Goal: Navigation & Orientation: Find specific page/section

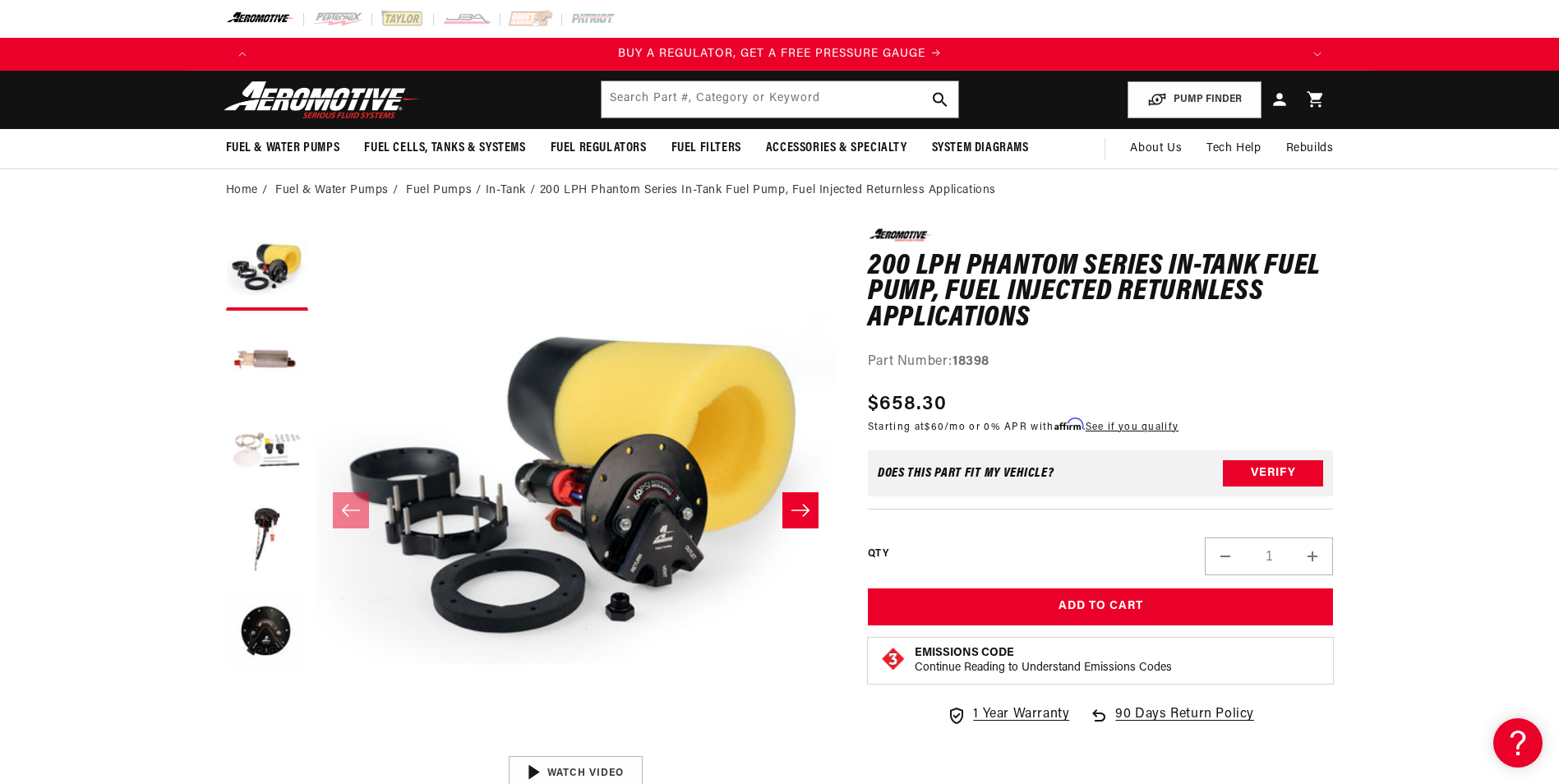
scroll to position [0, 1042]
click at [281, 439] on button "Load image 3 in gallery view" at bounding box center [266, 450] width 82 height 82
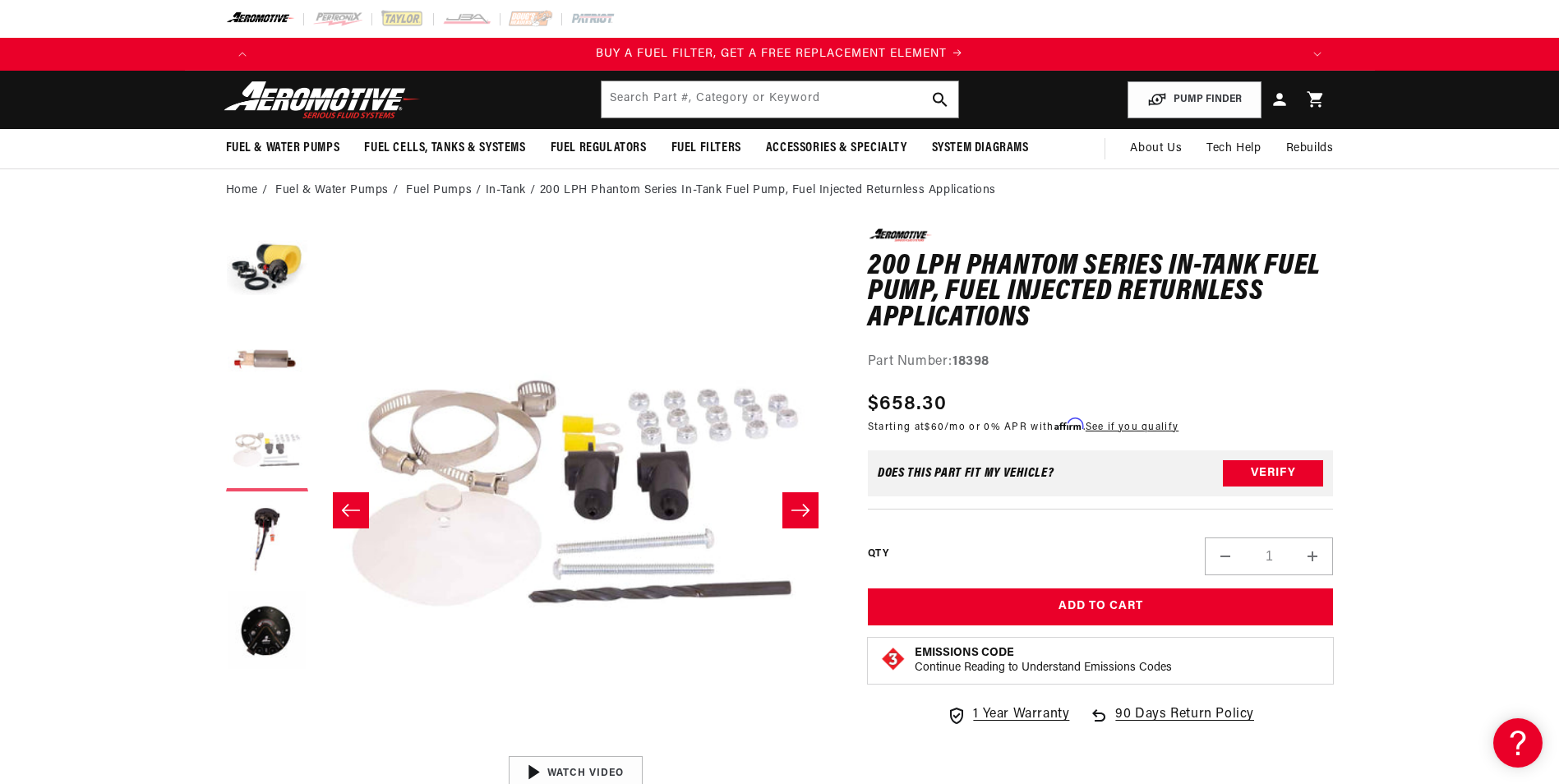
scroll to position [0, 2084]
click at [270, 520] on button "Load image 4 in gallery view" at bounding box center [266, 540] width 82 height 82
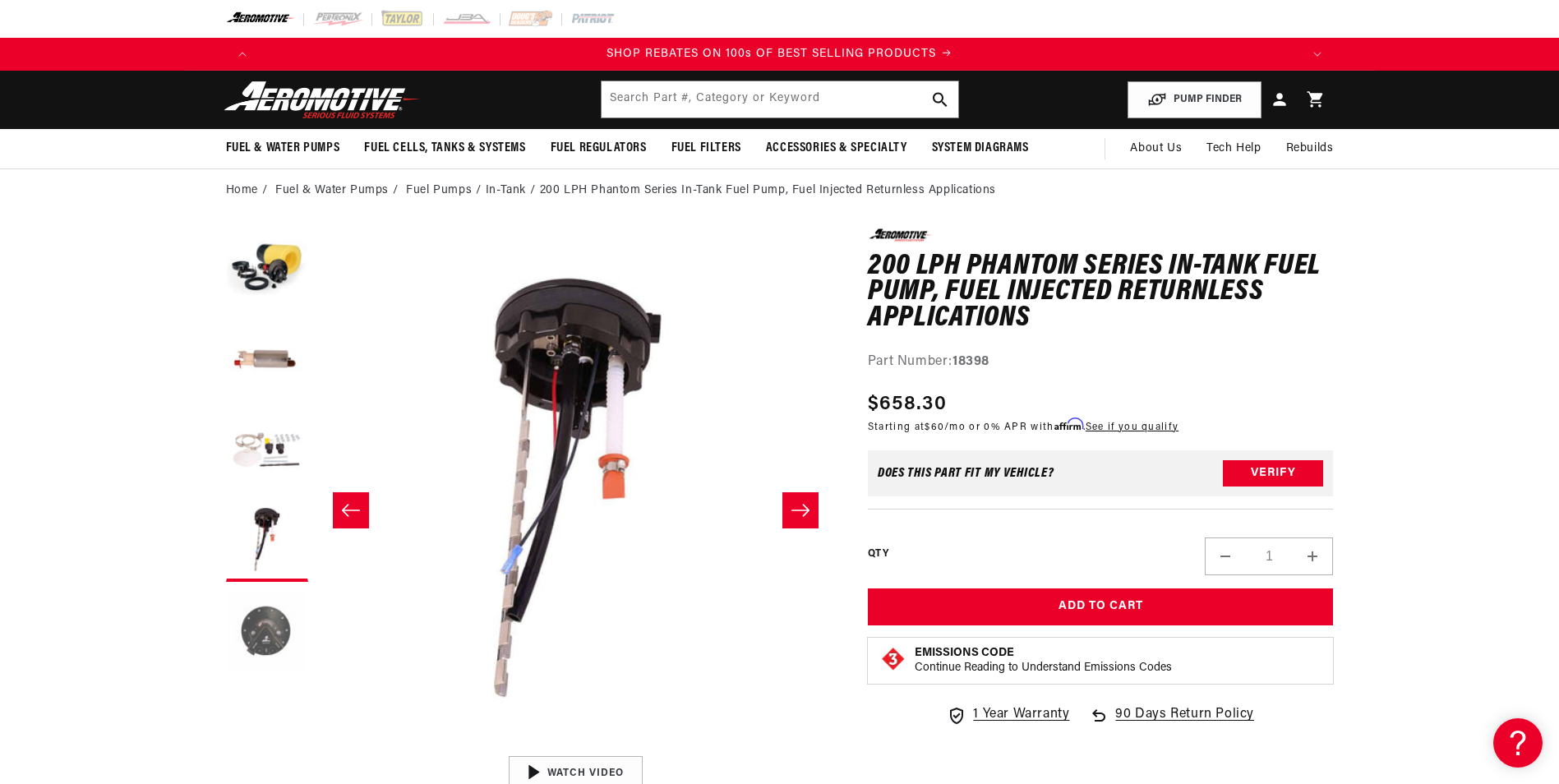
click at [260, 616] on button "Load image 5 in gallery view" at bounding box center [266, 631] width 82 height 82
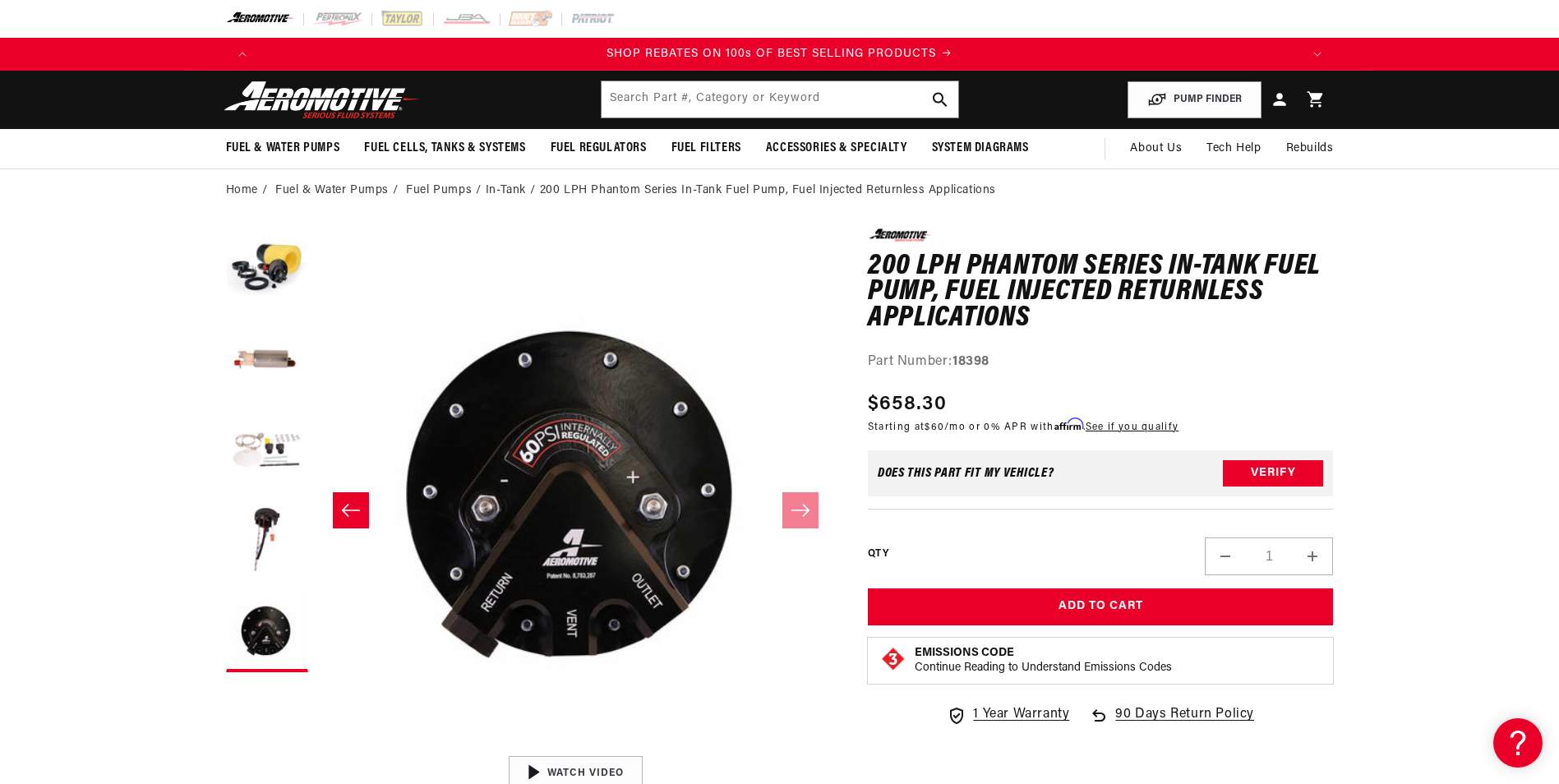
scroll to position [0, 3127]
click at [456, 195] on link "Fuel Pumps" at bounding box center [438, 190] width 66 height 18
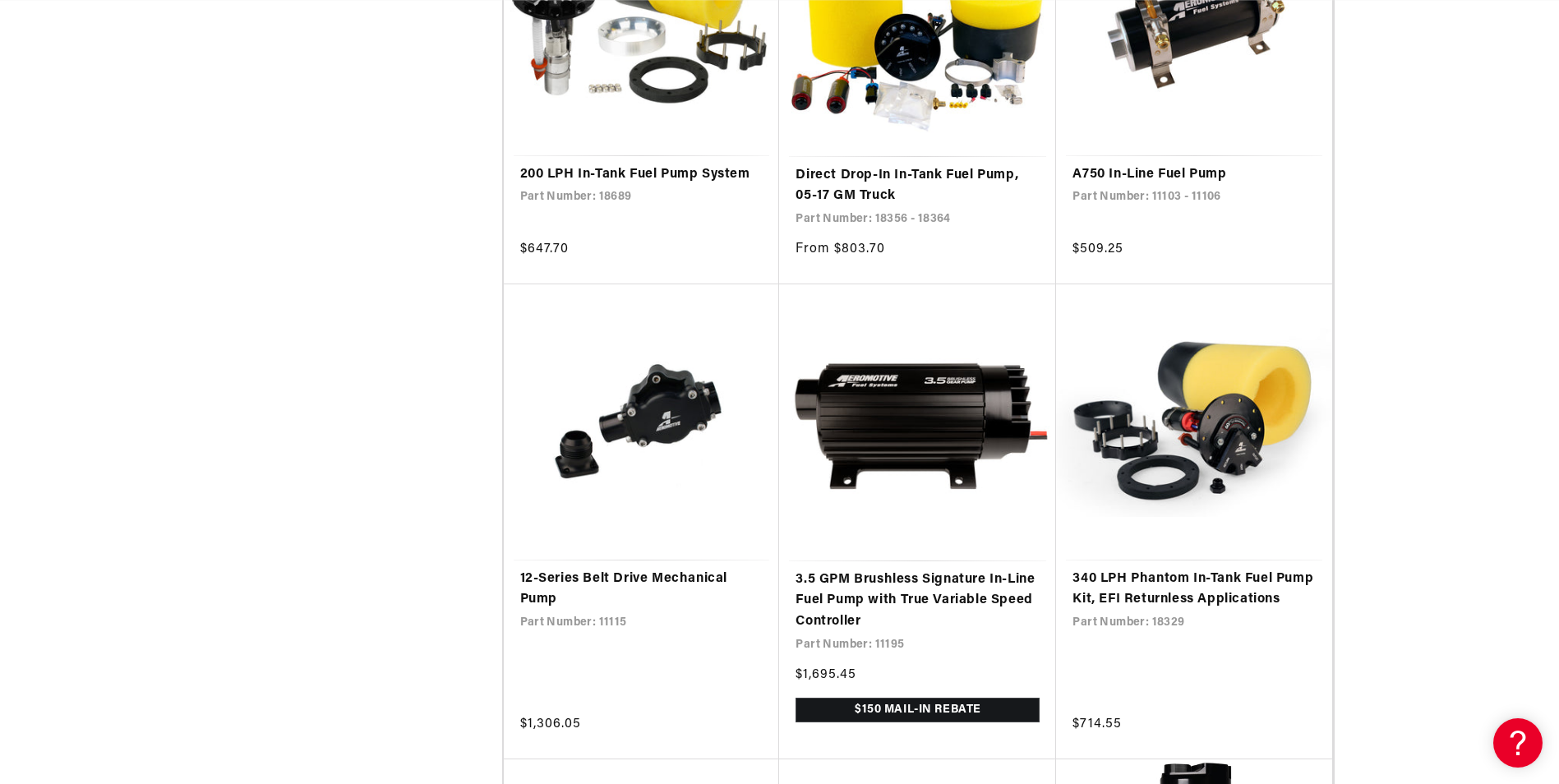
scroll to position [2957, 0]
